Goal: Communication & Community: Share content

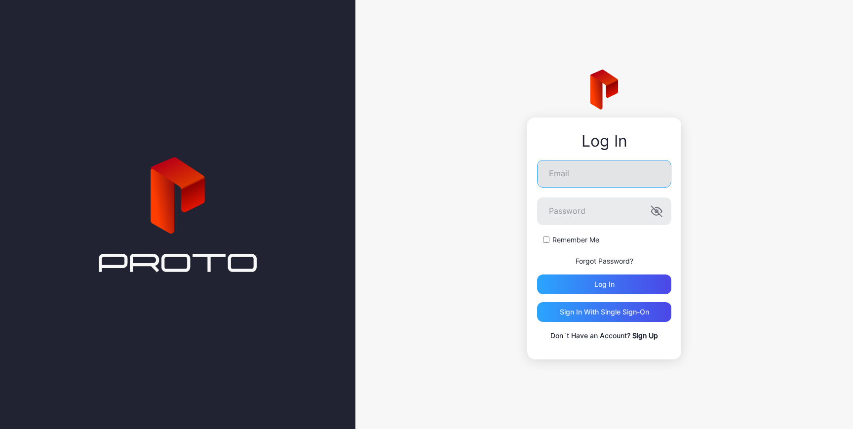
click at [569, 186] on input "Email" at bounding box center [604, 174] width 134 height 28
type input "**********"
click at [545, 240] on form "**********" at bounding box center [604, 227] width 134 height 134
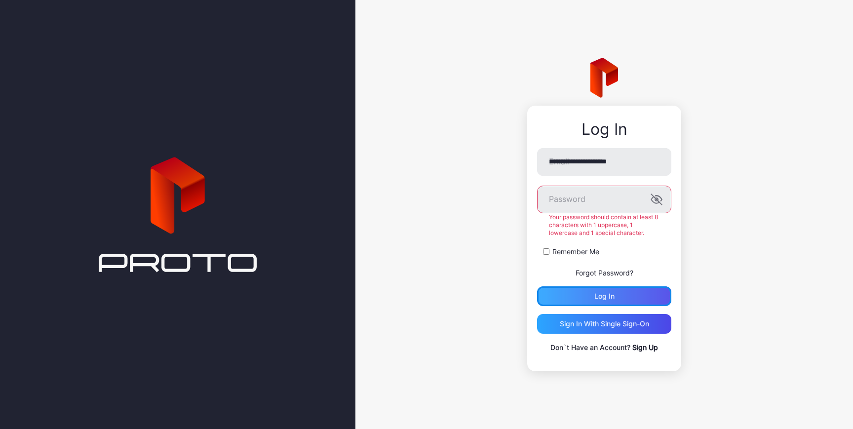
click at [580, 293] on div "Log in" at bounding box center [604, 296] width 134 height 20
click at [609, 303] on div "**********" at bounding box center [604, 250] width 134 height 205
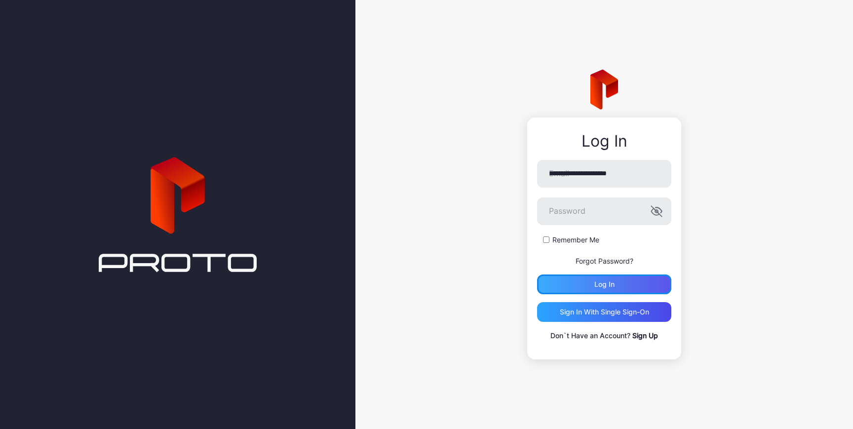
click at [616, 290] on button "Log in" at bounding box center [604, 285] width 134 height 20
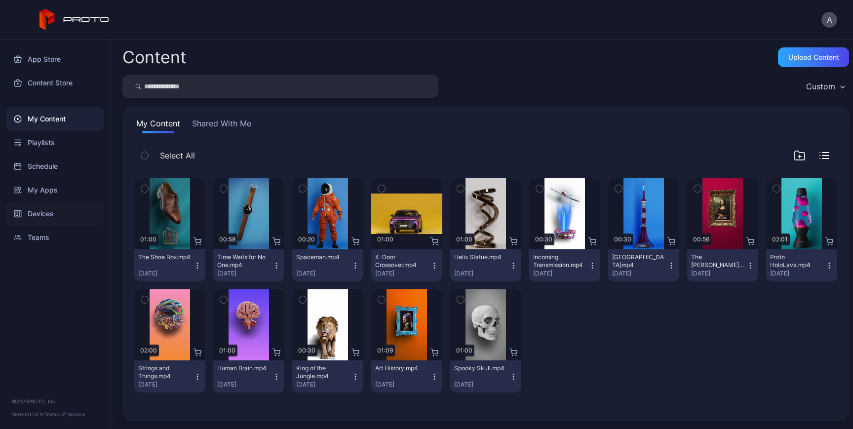
click at [53, 220] on div "Devices" at bounding box center [55, 214] width 98 height 24
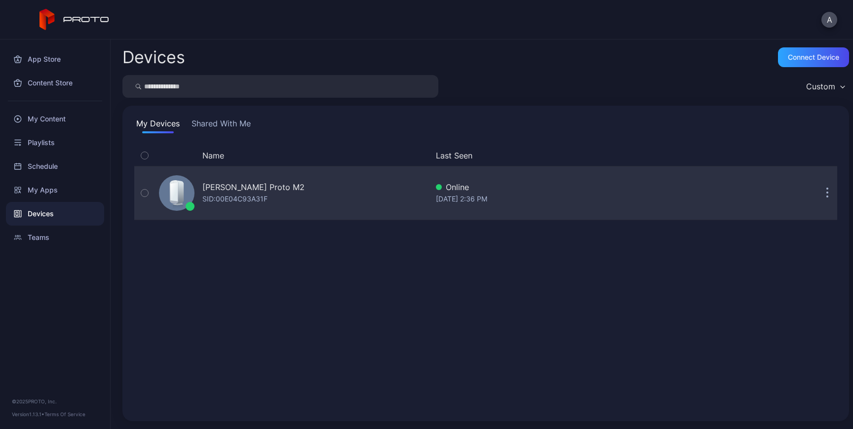
click at [141, 193] on icon "button" at bounding box center [144, 193] width 7 height 11
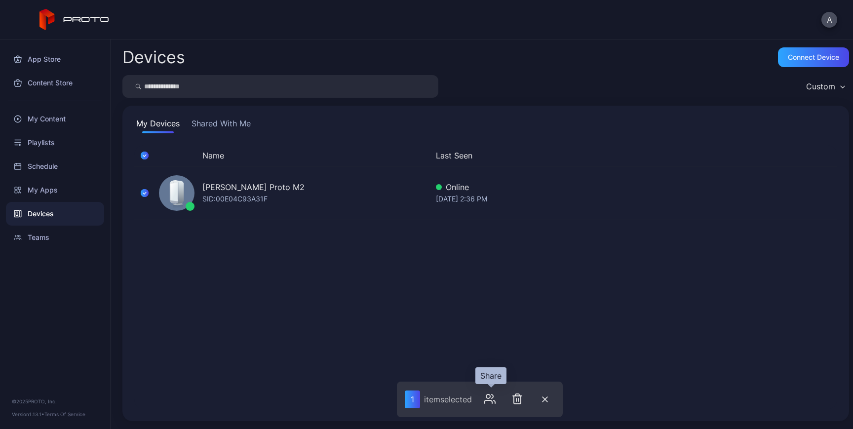
click at [488, 400] on icon "button" at bounding box center [488, 401] width 8 height 3
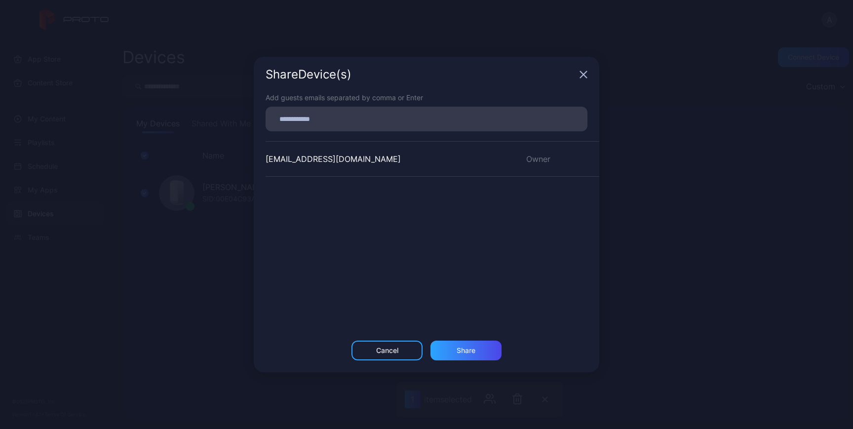
click at [441, 119] on input at bounding box center [427, 119] width 310 height 13
type input "**********"
click at [469, 350] on div "Share" at bounding box center [466, 351] width 19 height 8
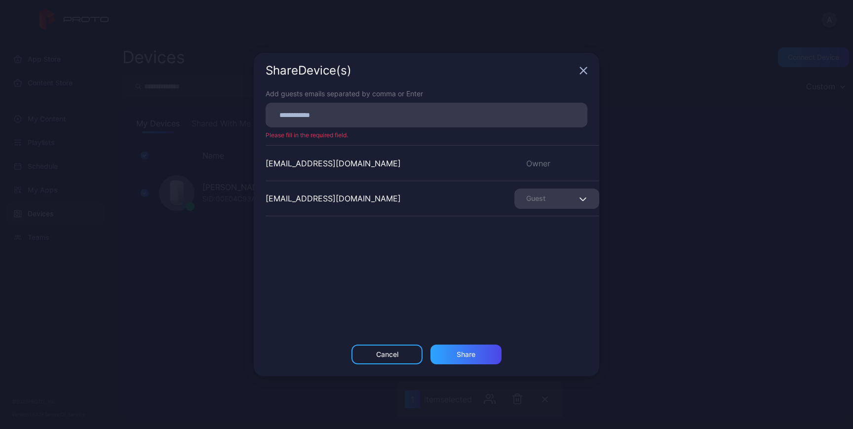
click at [562, 194] on div "Guest" at bounding box center [557, 199] width 85 height 20
click at [567, 198] on div "Guest" at bounding box center [557, 199] width 85 height 20
click at [580, 198] on icon "button" at bounding box center [583, 199] width 6 height 3
click at [579, 198] on icon "button" at bounding box center [582, 199] width 7 height 4
click at [581, 71] on icon "button" at bounding box center [584, 71] width 8 height 8
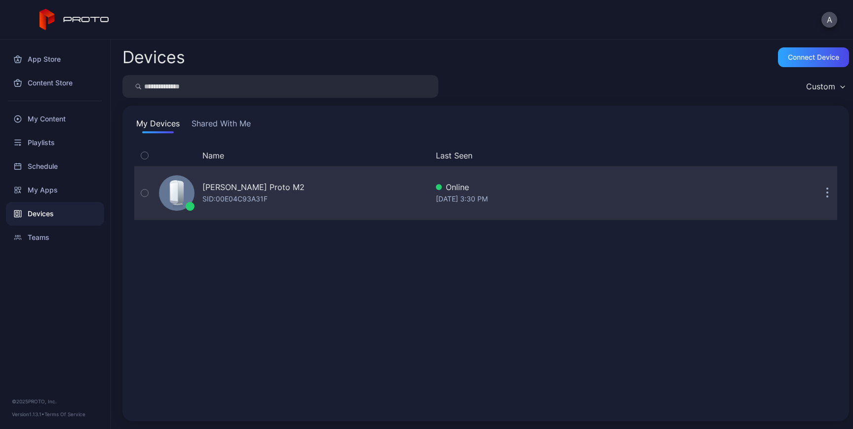
click at [827, 199] on icon "button" at bounding box center [827, 198] width 1 height 1
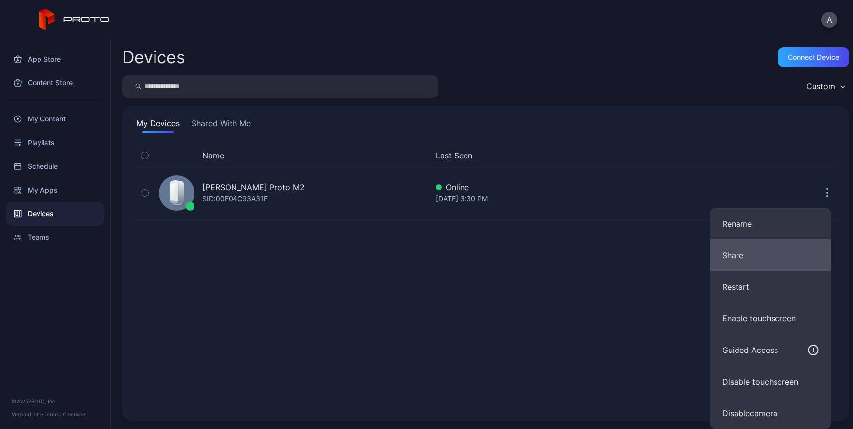
click at [764, 260] on button "Share" at bounding box center [771, 256] width 121 height 32
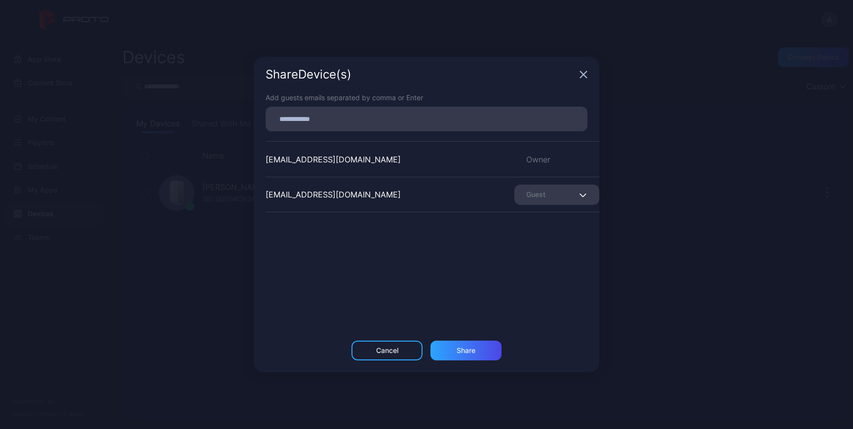
click at [565, 207] on div "[EMAIL_ADDRESS][DOMAIN_NAME] Guest" at bounding box center [433, 195] width 334 height 36
click at [565, 191] on div "Guest" at bounding box center [557, 195] width 85 height 20
click at [479, 253] on div "[EMAIL_ADDRESS][DOMAIN_NAME] Owner [EMAIL_ADDRESS][DOMAIN_NAME] Guest" at bounding box center [433, 215] width 334 height 148
click at [584, 76] on icon "button" at bounding box center [584, 75] width 8 height 8
